Goal: Complete application form: Complete application form

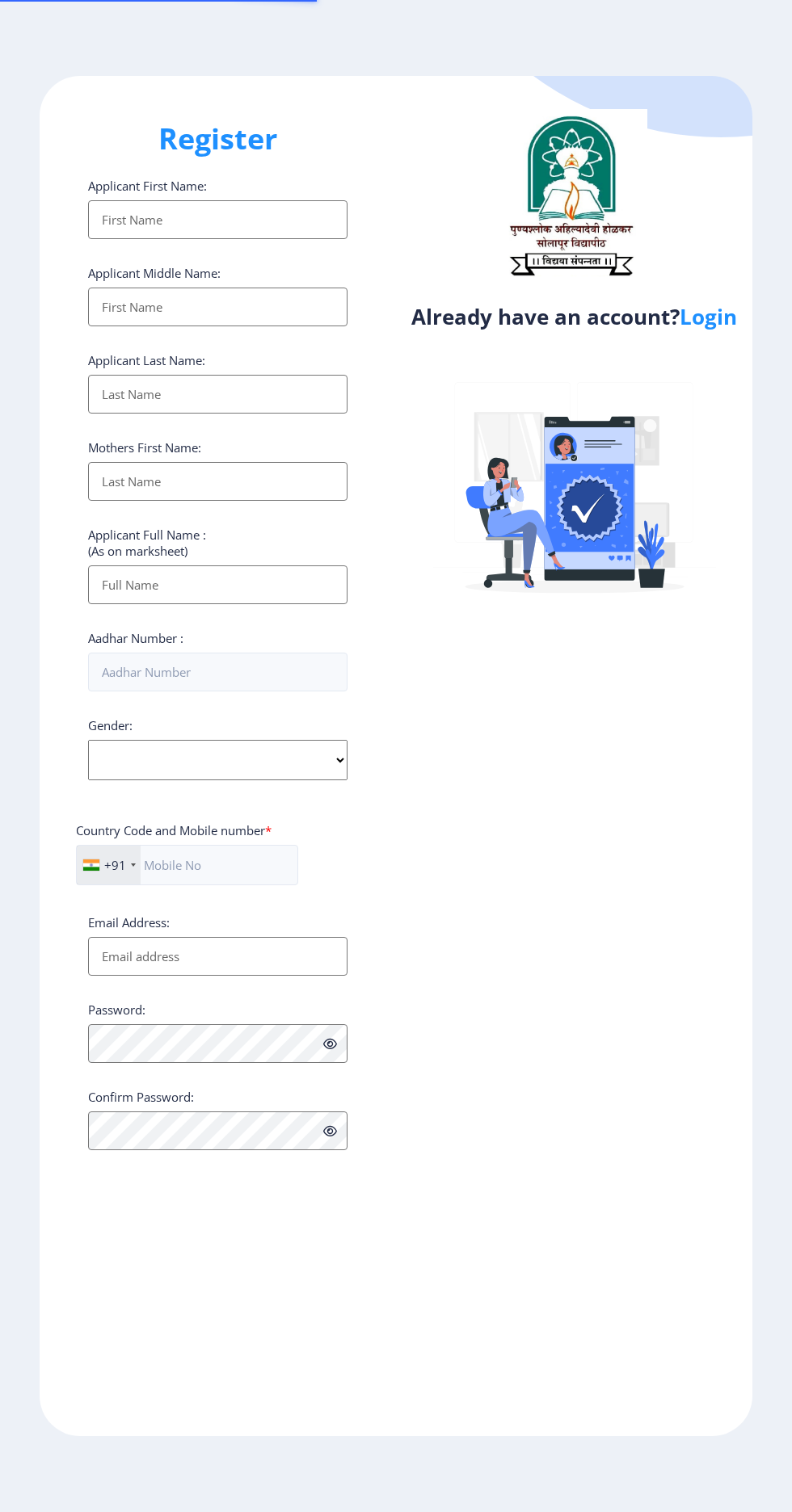
select select
click at [734, 322] on link "Login" at bounding box center [708, 316] width 57 height 29
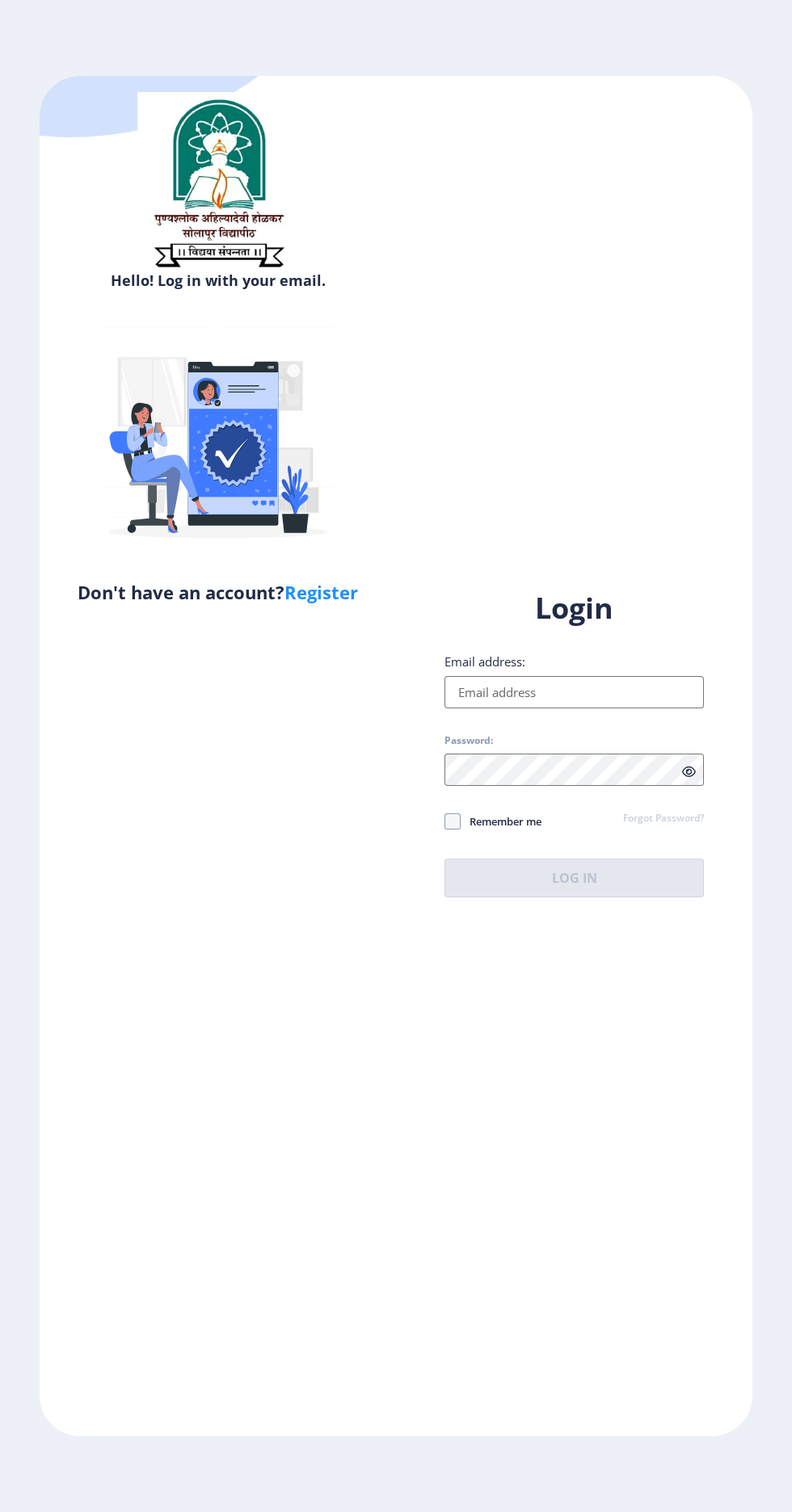
scroll to position [4, 0]
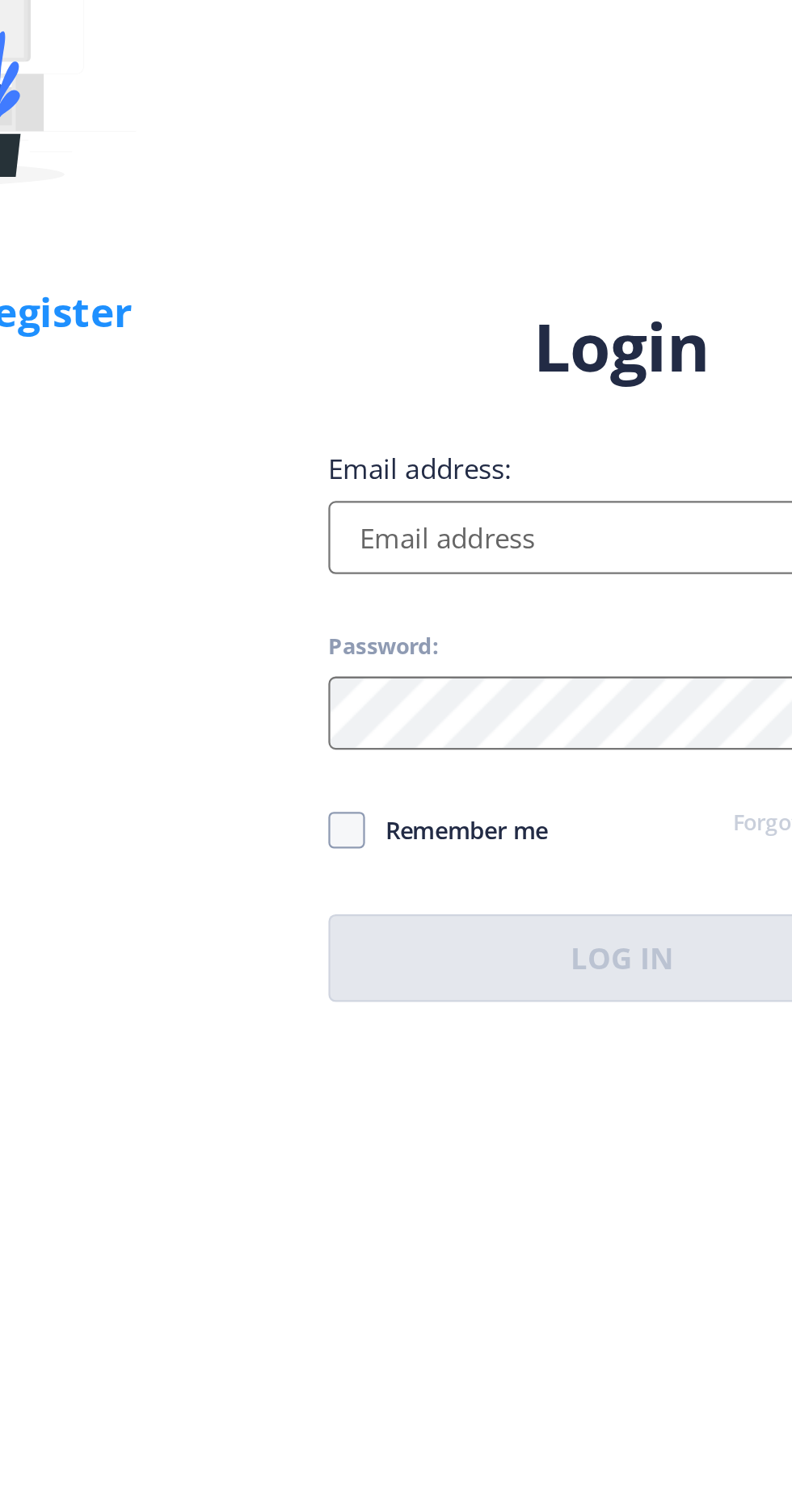
click at [545, 708] on input "Email address:" at bounding box center [574, 692] width 260 height 32
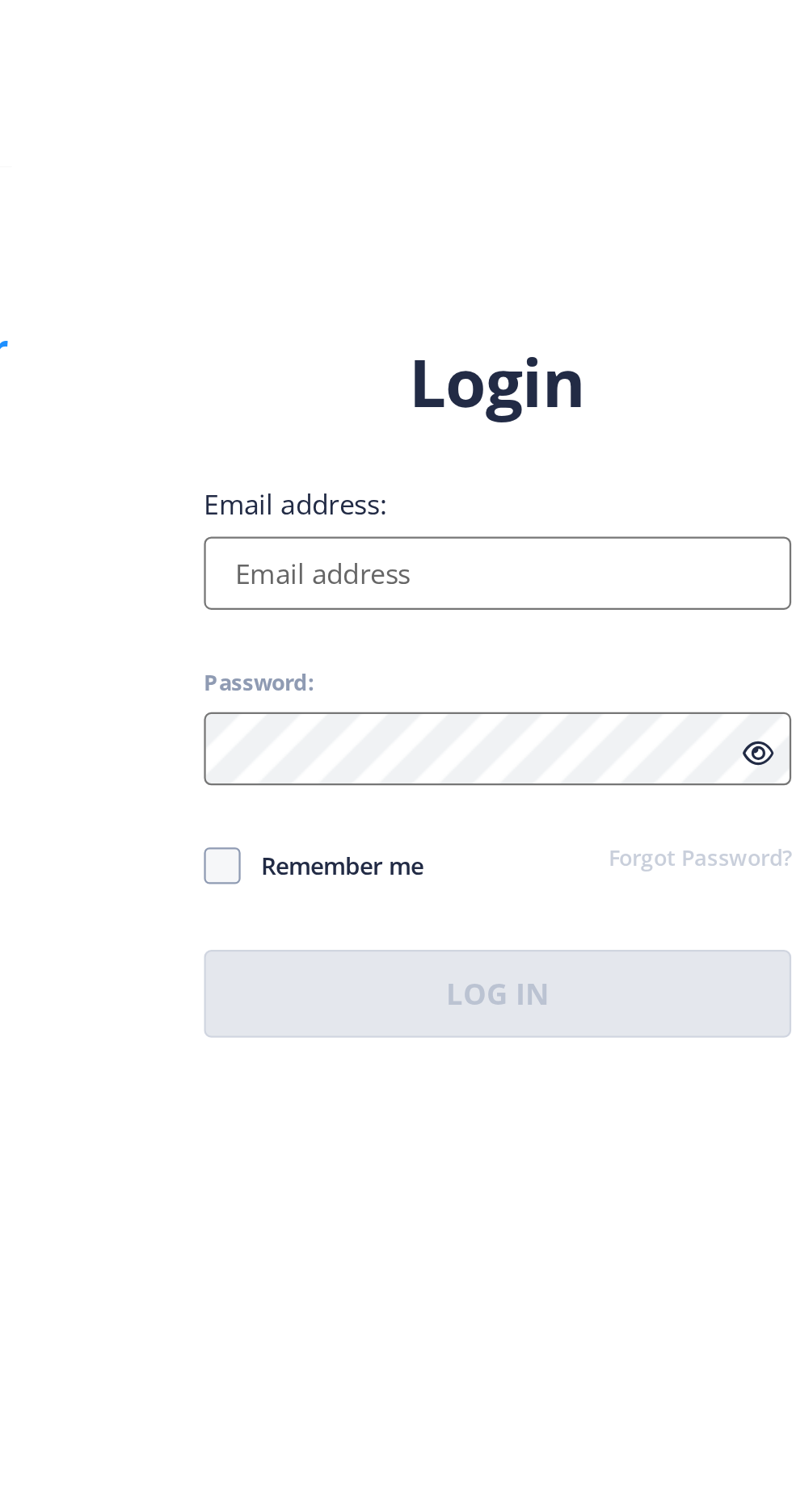
type input "[EMAIL_ADDRESS][DOMAIN_NAME]"
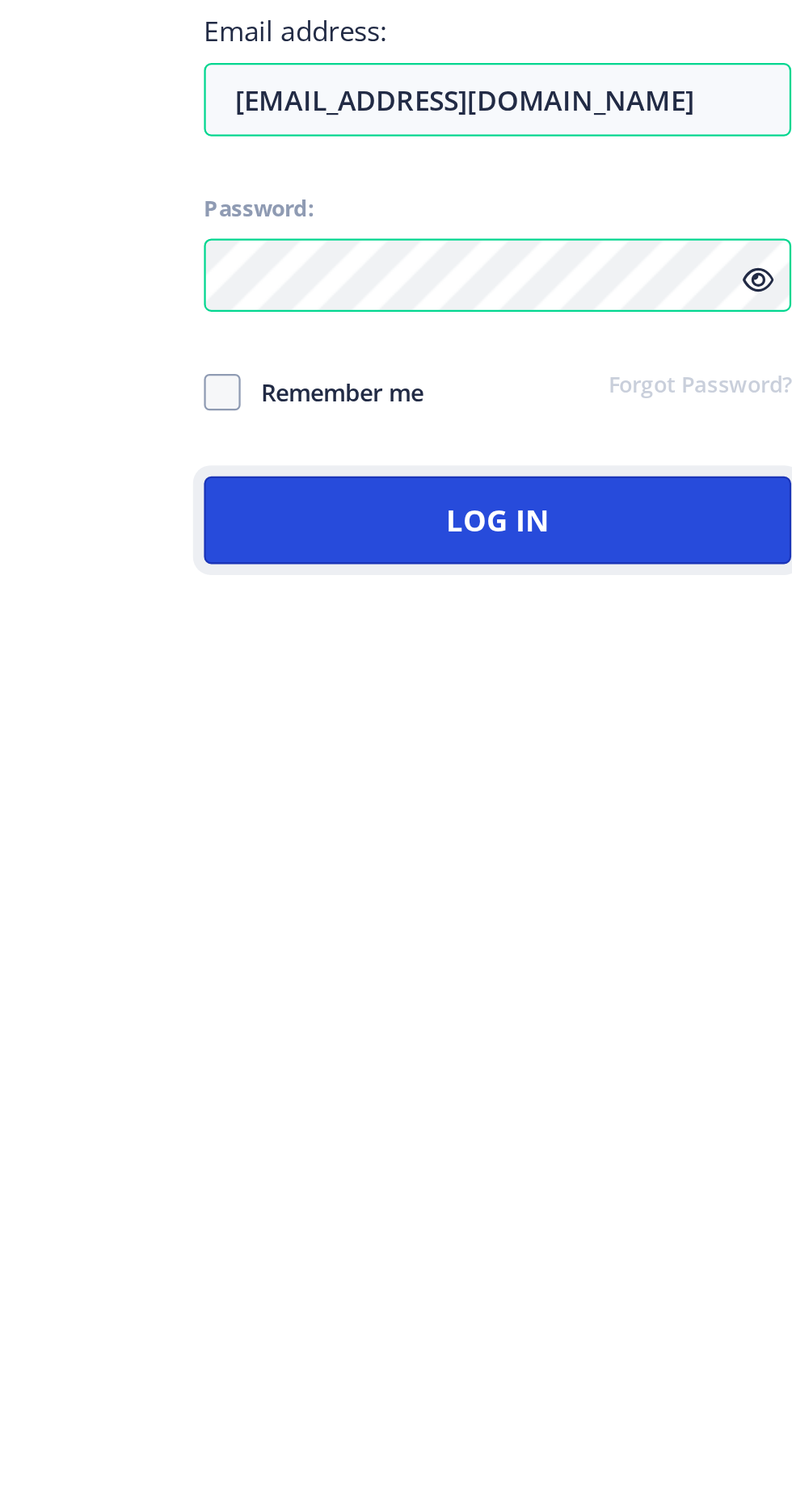
click at [602, 898] on button "Log In" at bounding box center [574, 878] width 260 height 39
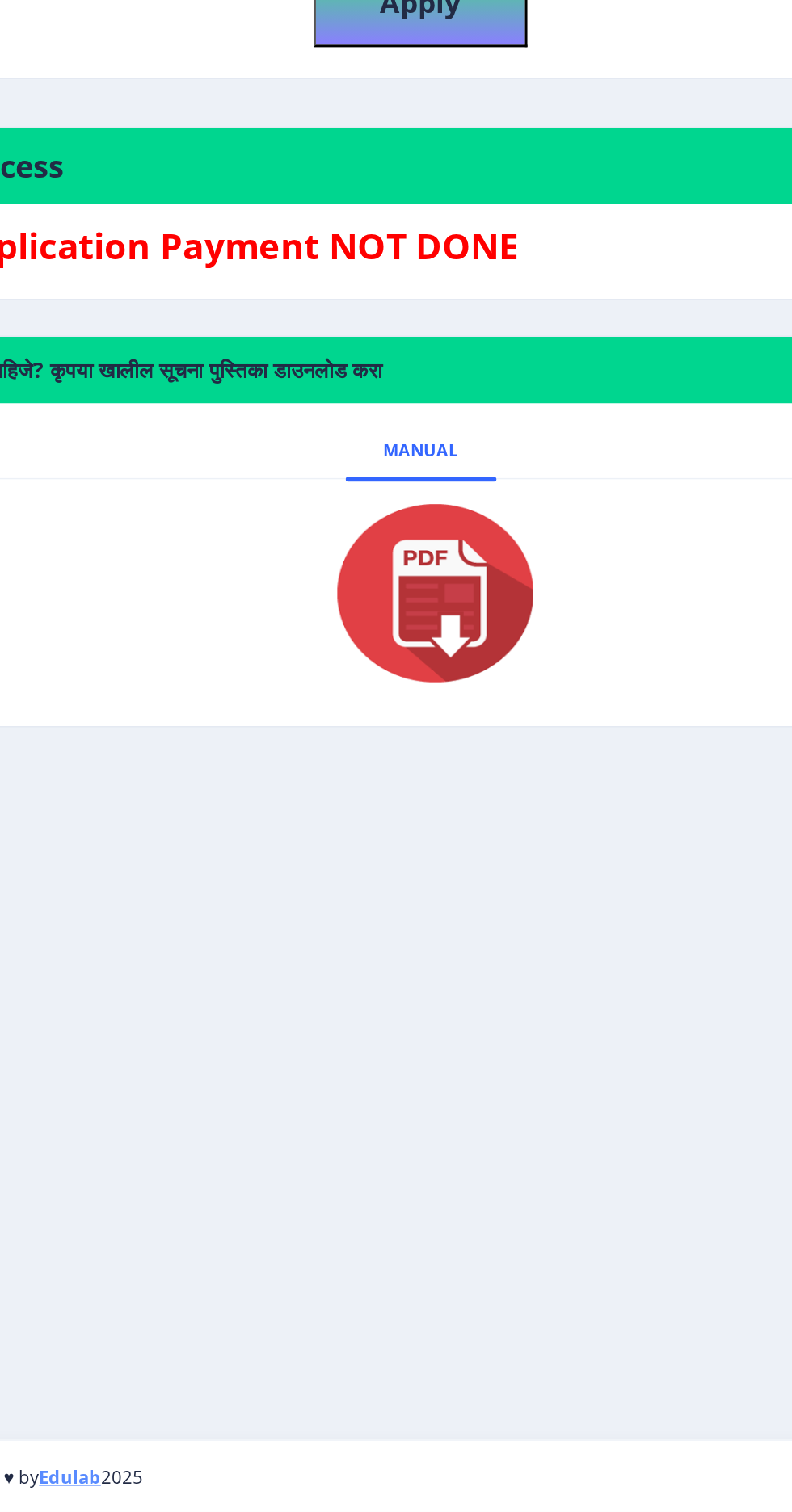
scroll to position [2, 0]
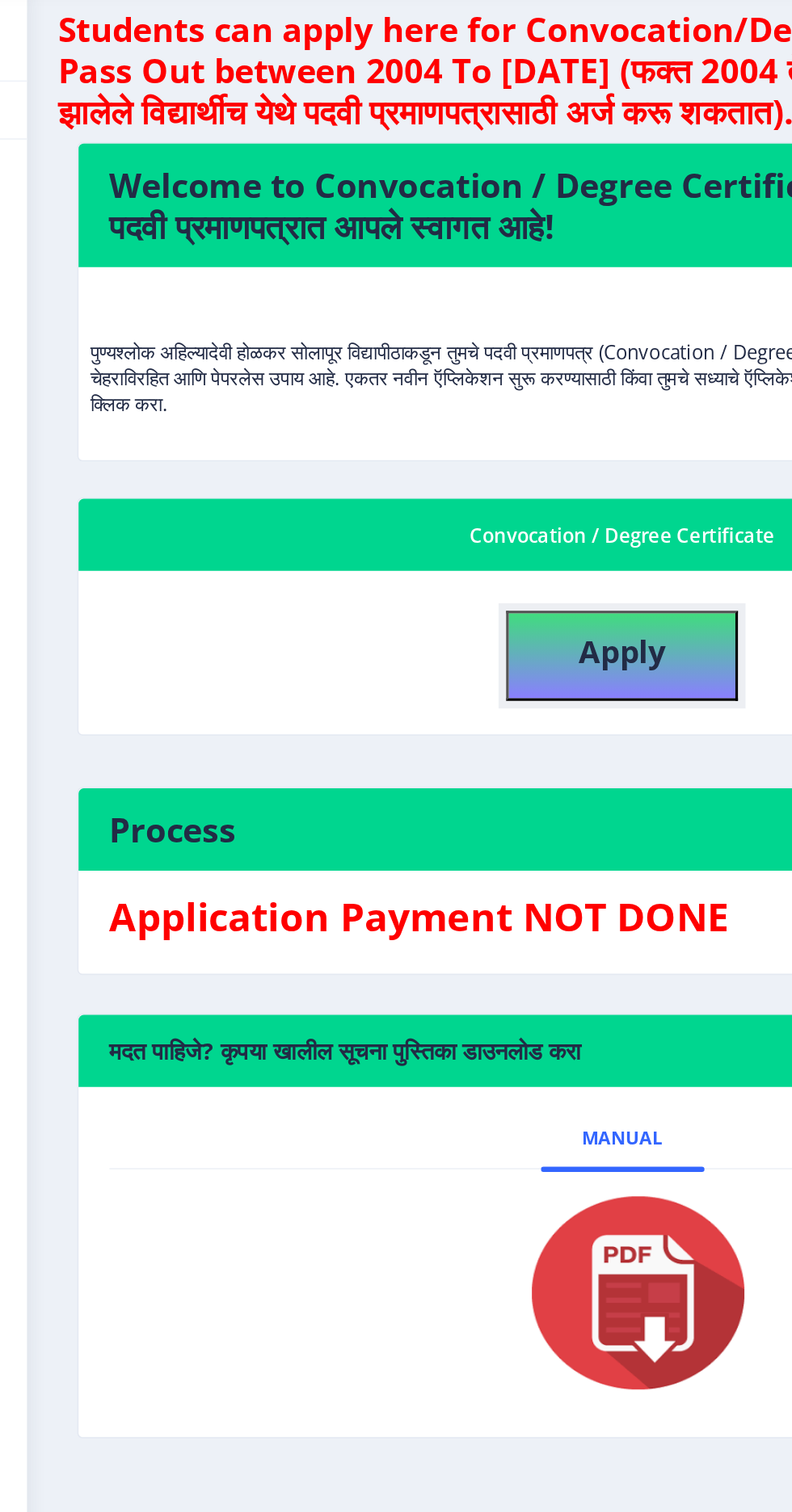
click at [432, 471] on b "Apply" at bounding box center [419, 484] width 55 height 26
select select
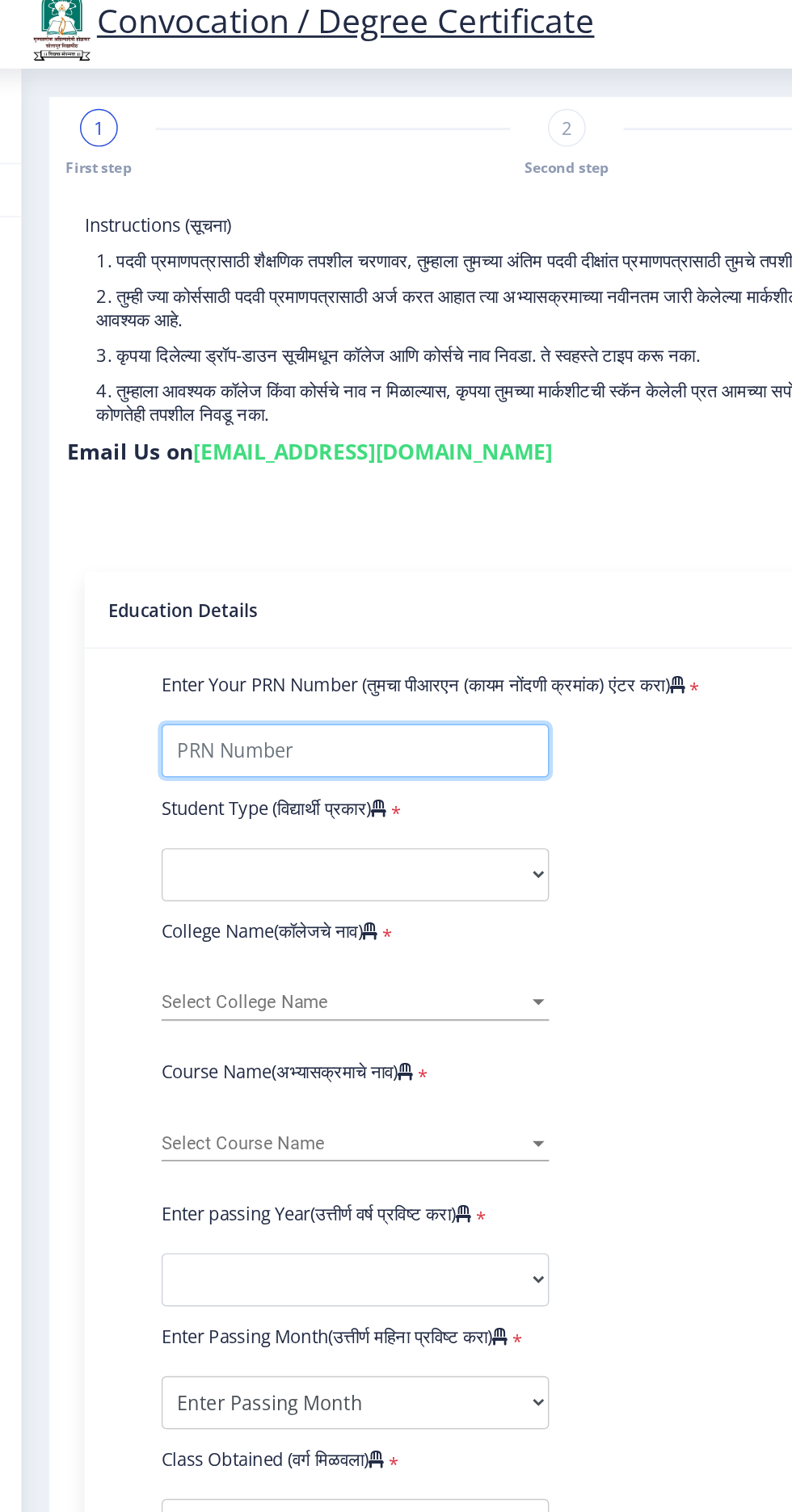
click at [289, 533] on input "Enter Your PRN Number (तुमचा पीआरएन (कायम नोंदणी क्रमांक) एंटर करा)" at bounding box center [274, 527] width 265 height 36
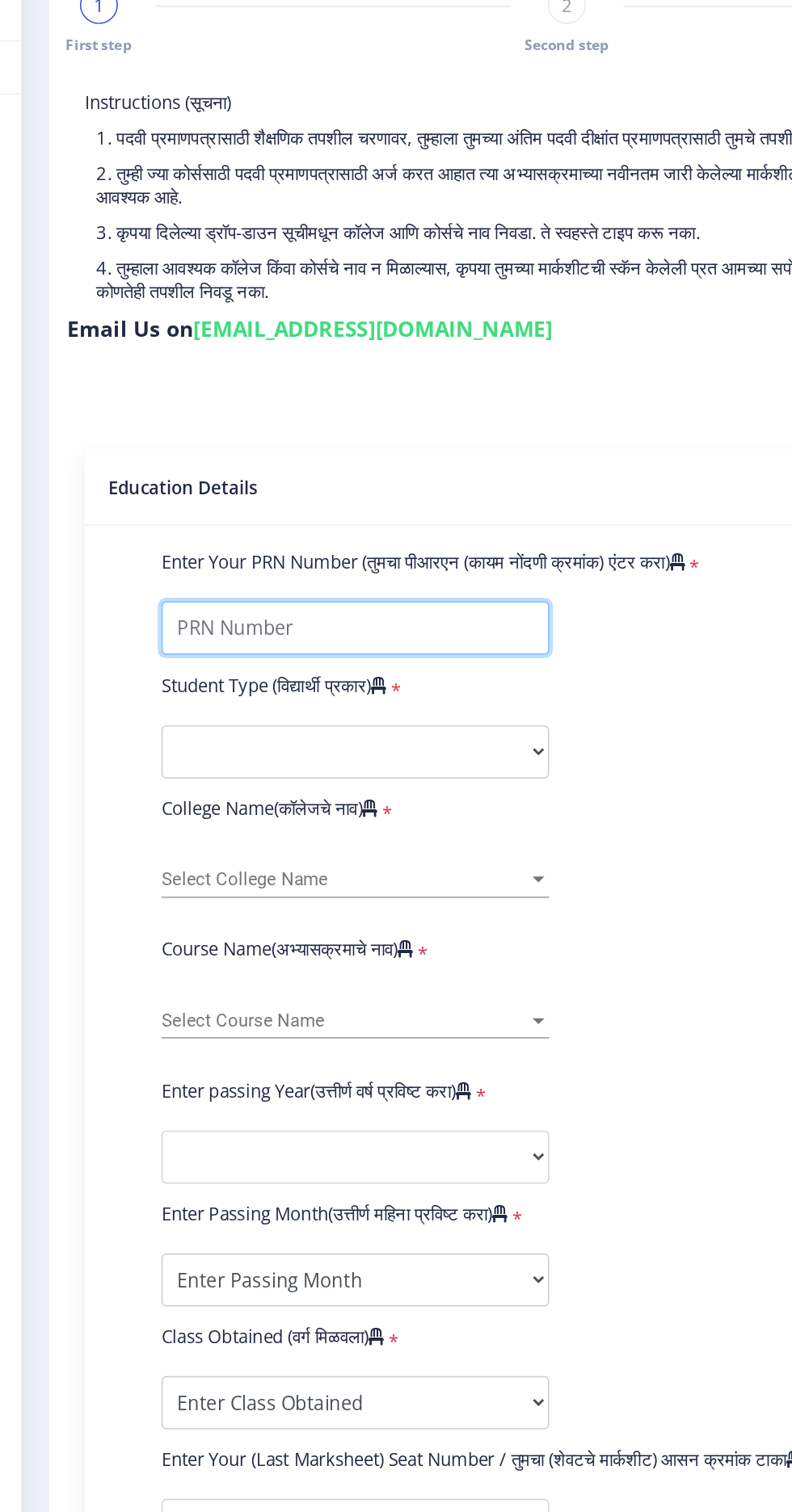
type input "22203001053"
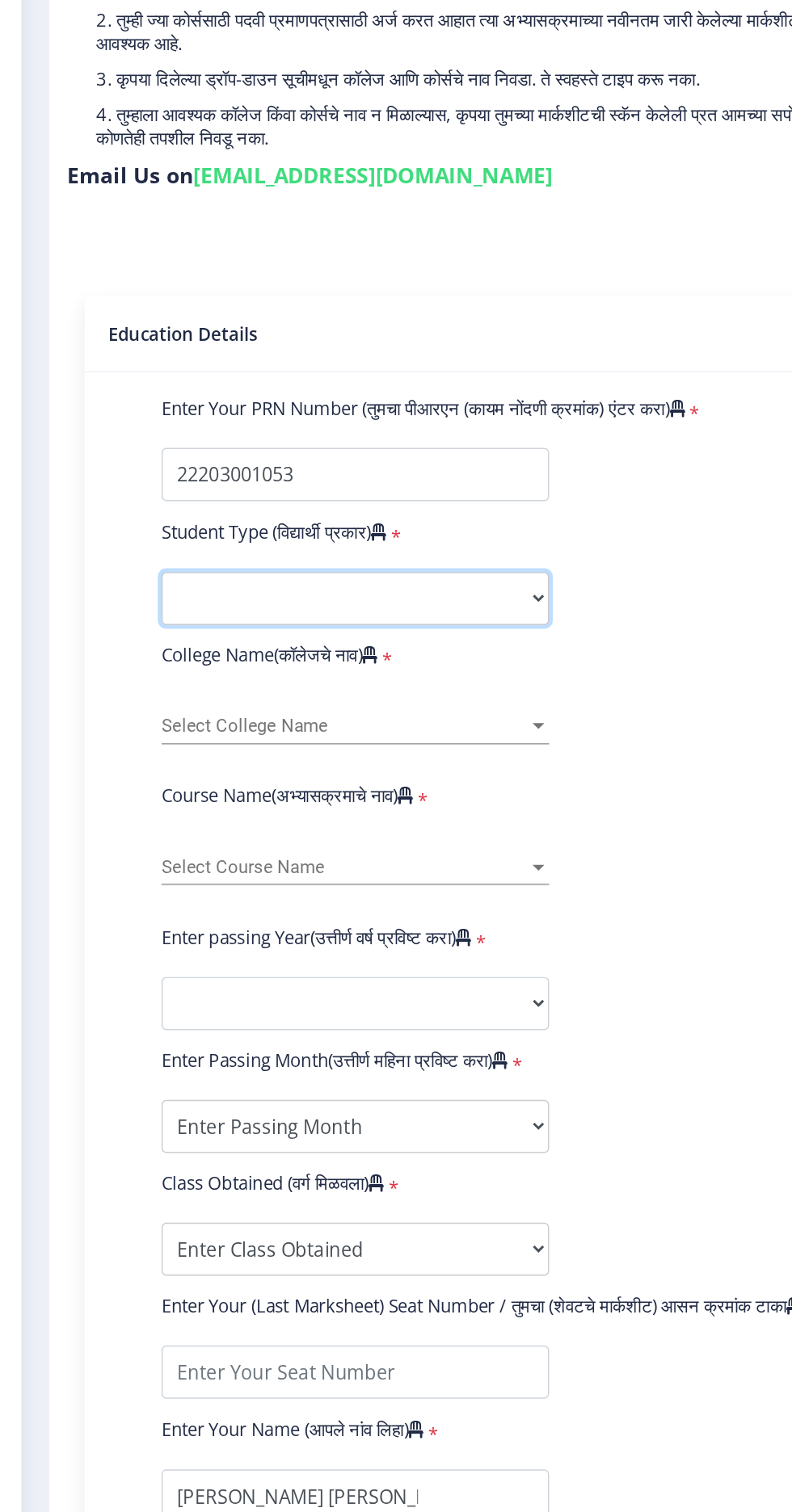
click at [280, 620] on select "Select Student Type Regular External" at bounding box center [274, 613] width 265 height 36
select select "Regular"
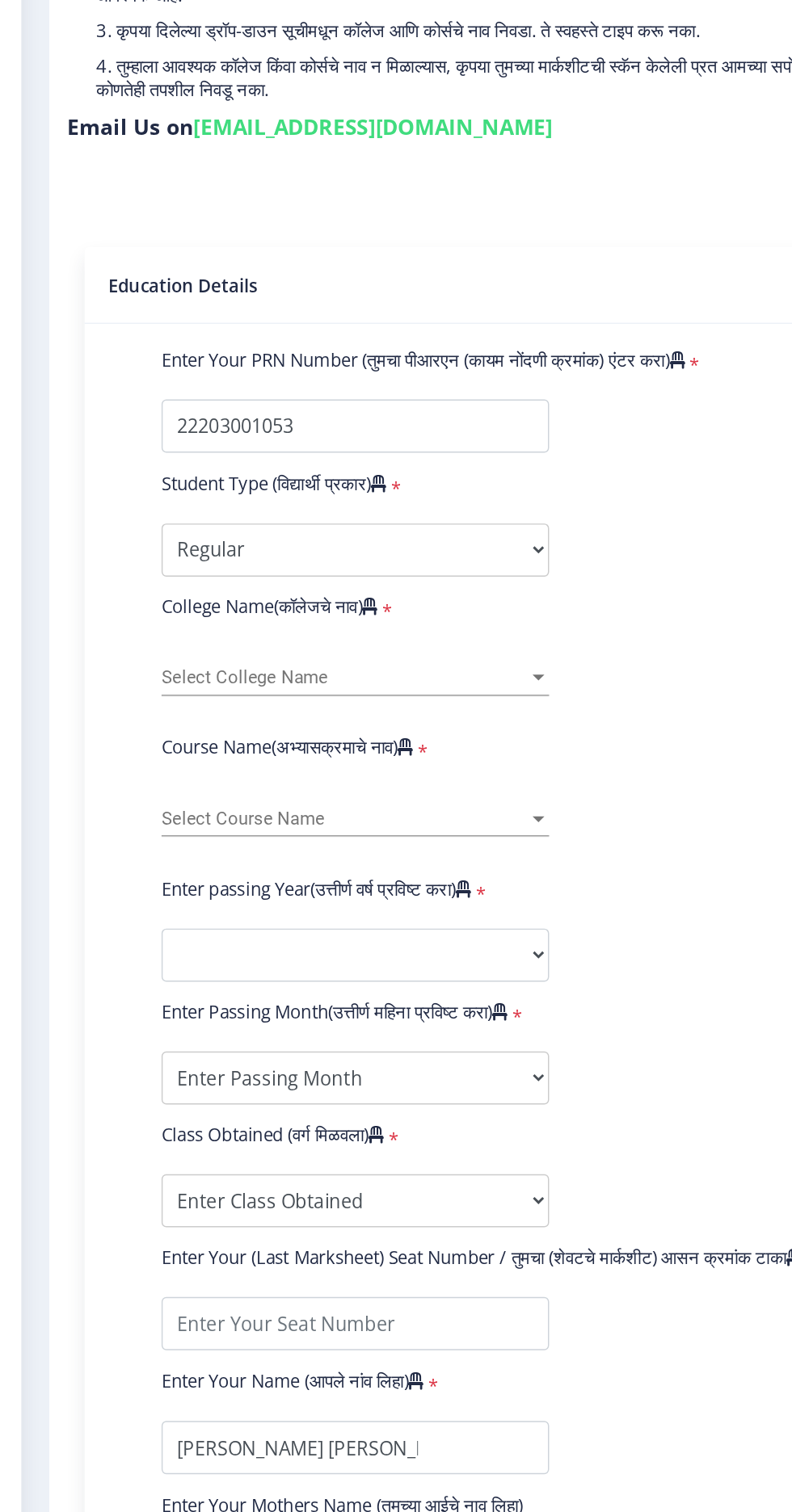
click at [392, 693] on div at bounding box center [400, 700] width 15 height 14
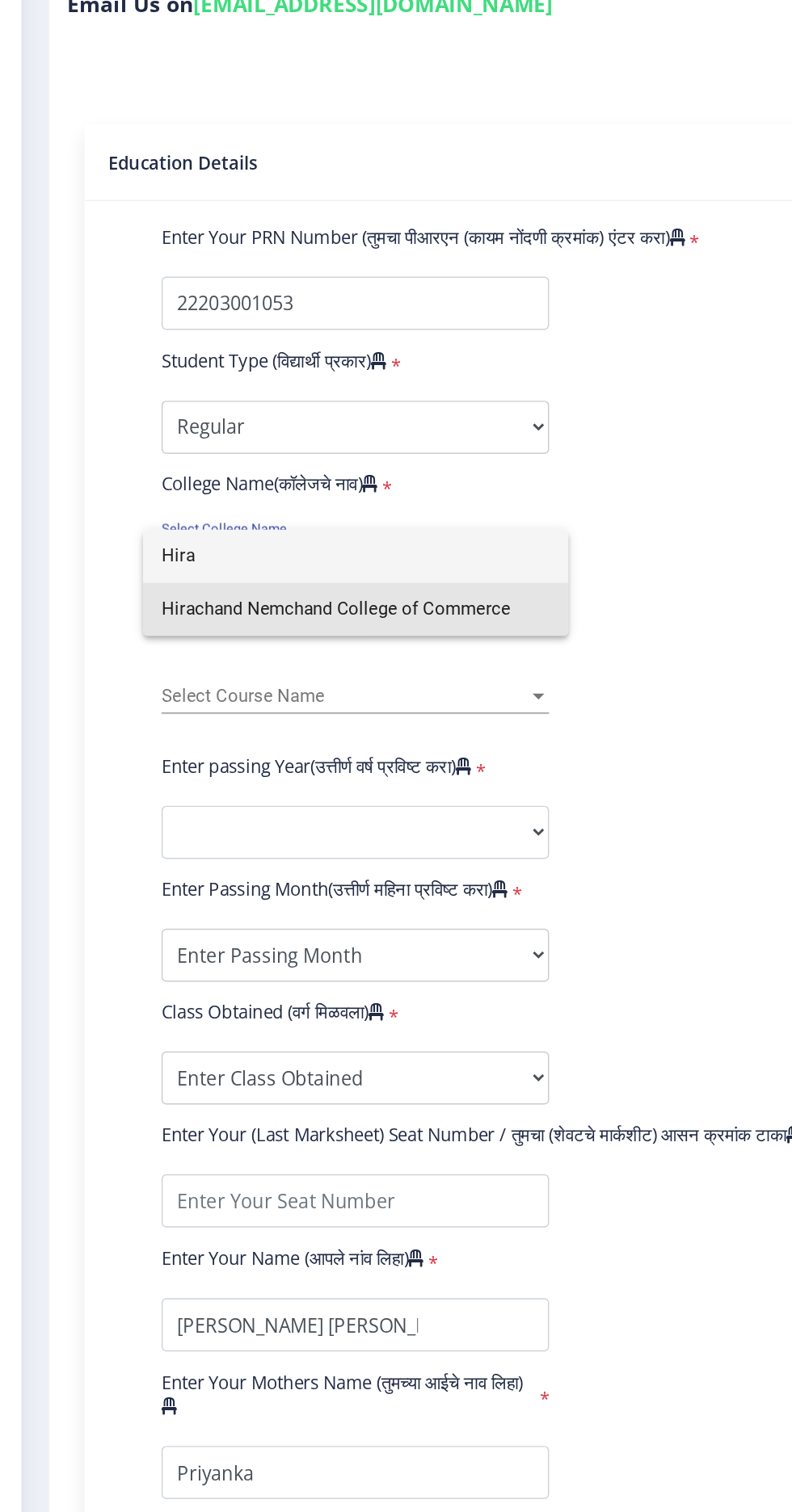
type input "Hira"
click at [320, 734] on span "Hirachand Nemchand College of Commerce" at bounding box center [274, 736] width 265 height 36
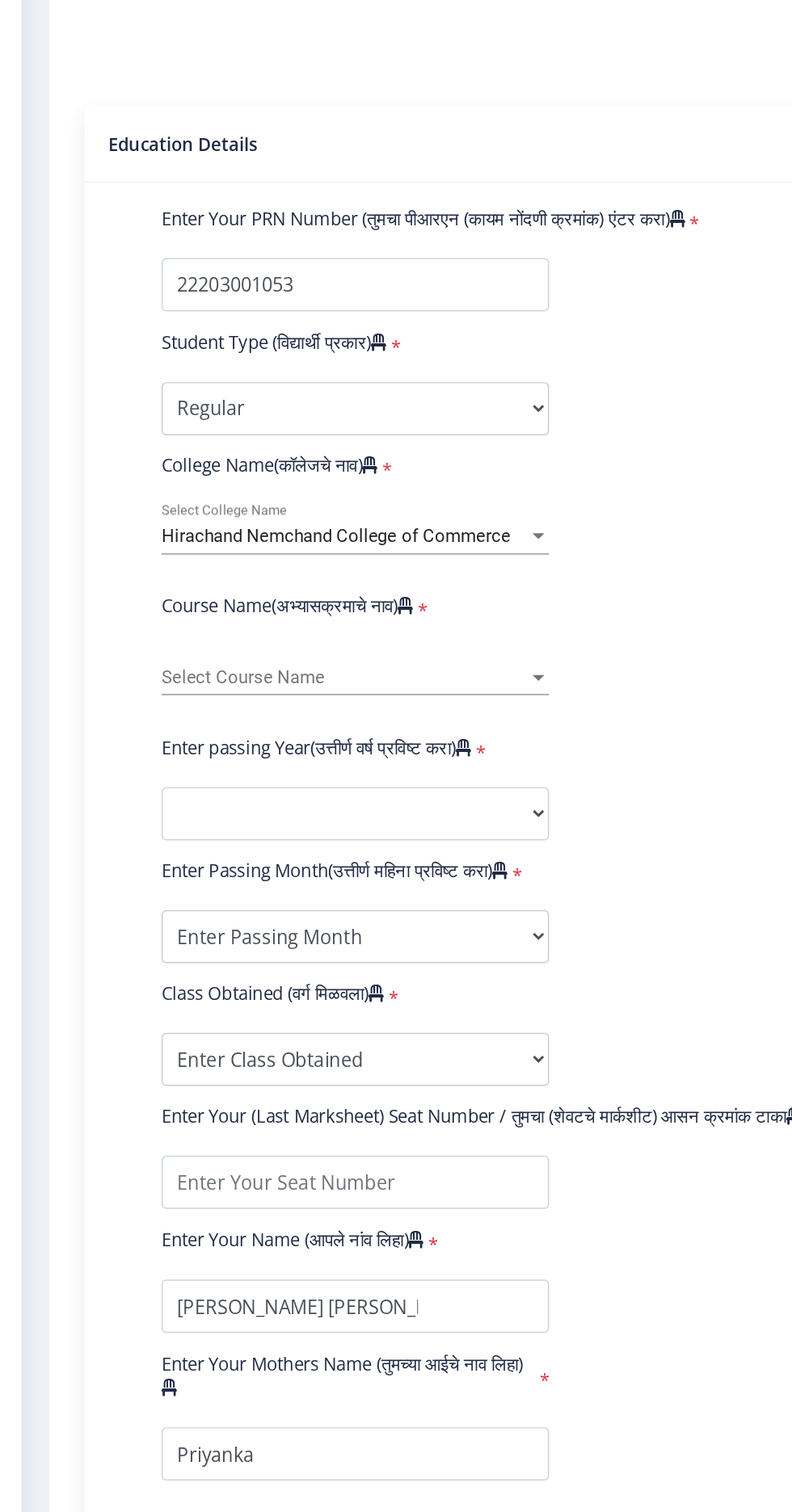
click at [378, 799] on span "Select Course Name" at bounding box center [266, 797] width 250 height 14
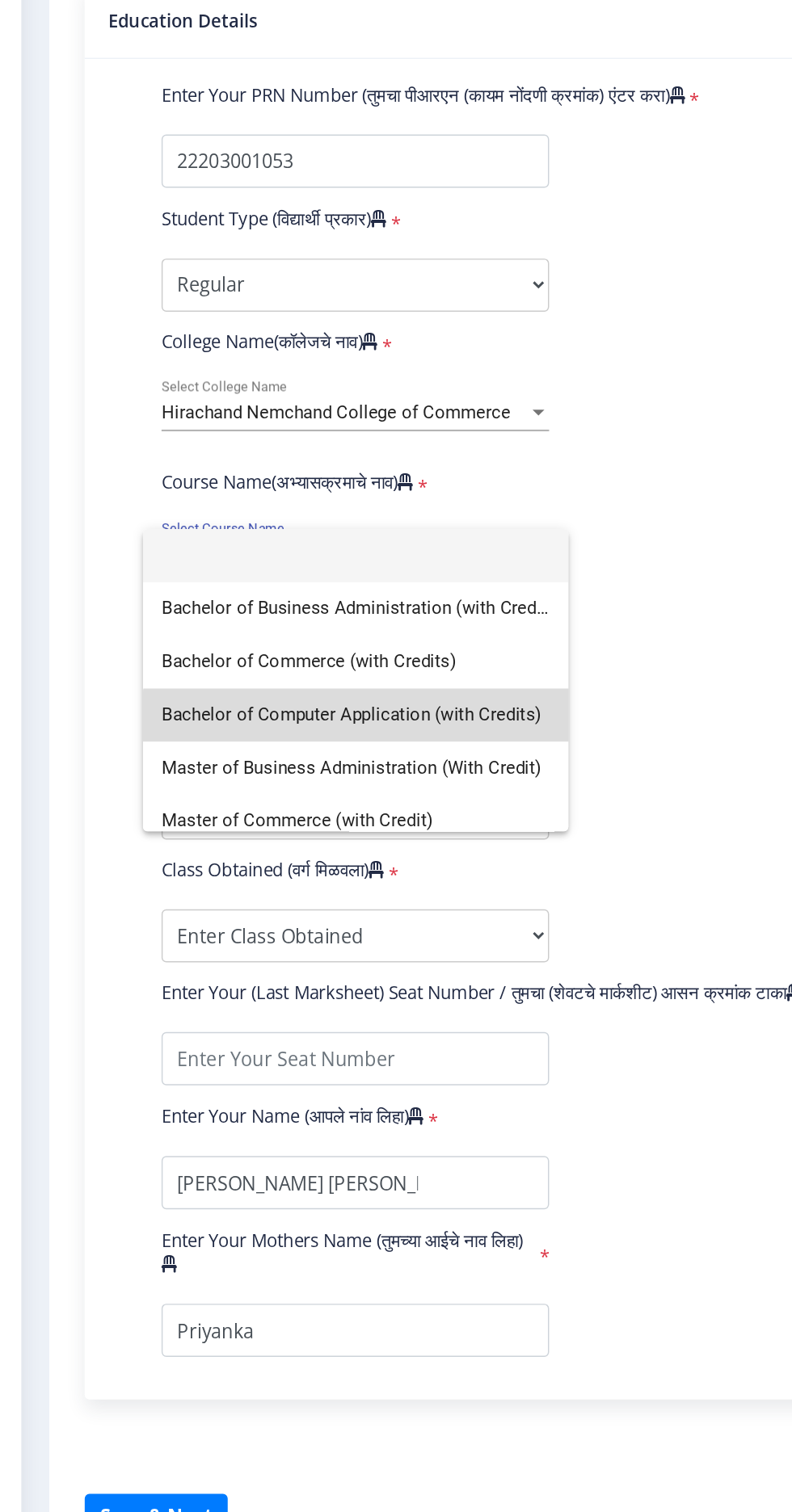
click at [328, 907] on span "Bachelor of Computer Application (with Credits)" at bounding box center [274, 906] width 265 height 36
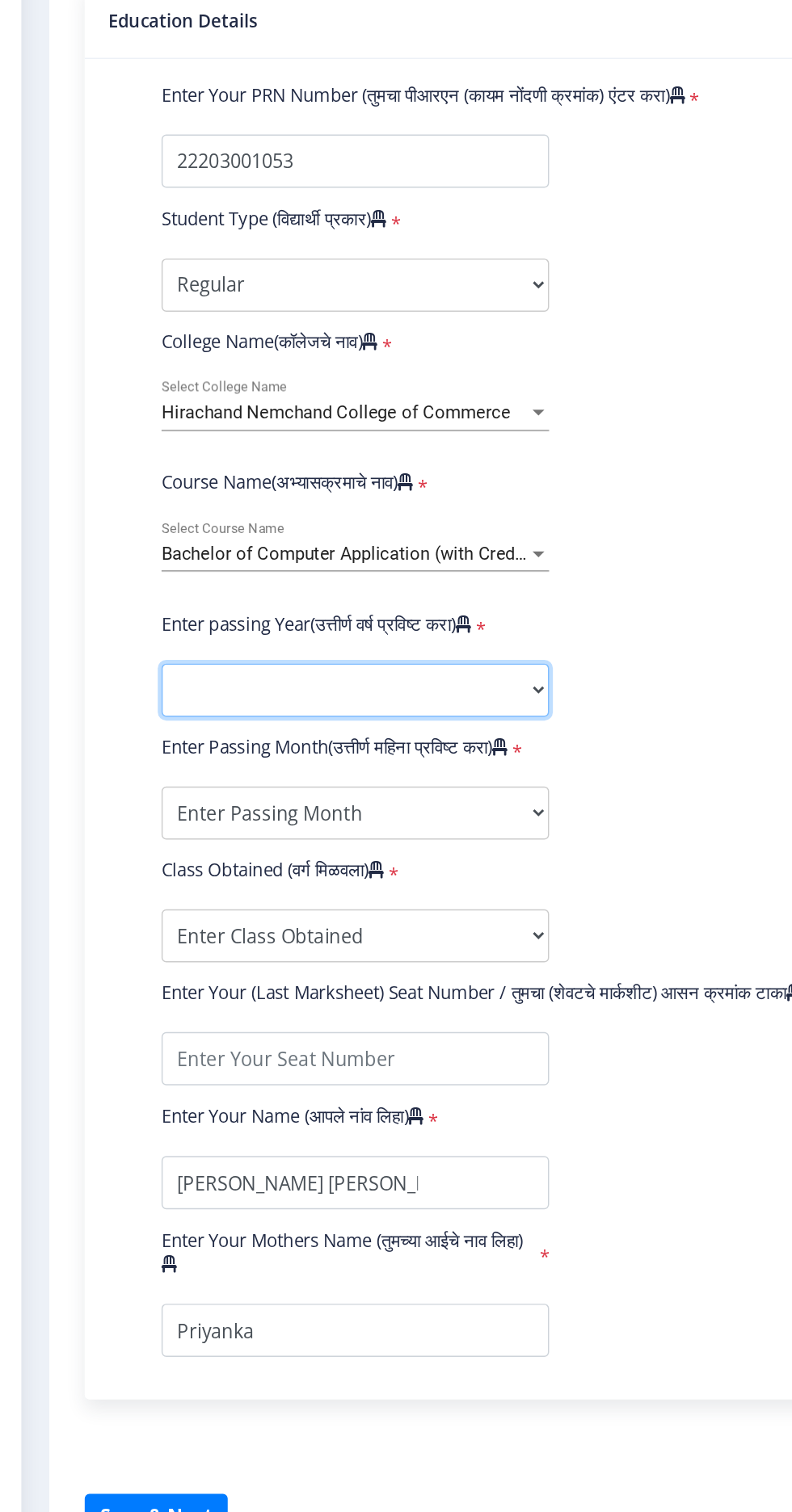
click at [373, 903] on select "2025 2024 2023 2022 2021 2020 2019 2018 2017 2016 2015 2014 2013 2012 2011 2010…" at bounding box center [274, 889] width 265 height 36
select select "2025"
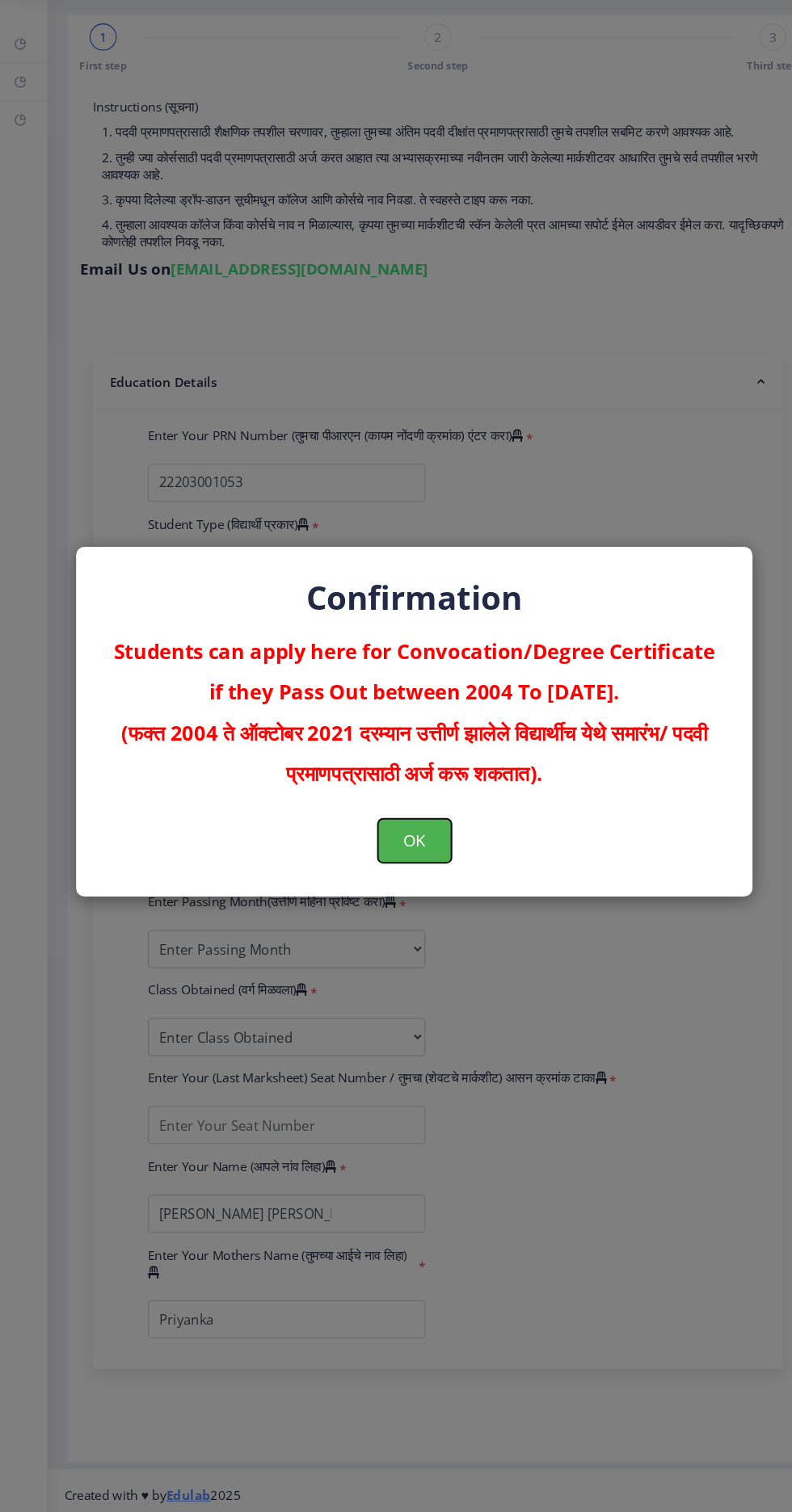
click at [400, 871] on button "OK" at bounding box center [397, 871] width 70 height 42
